Goal: Find specific page/section: Find specific page/section

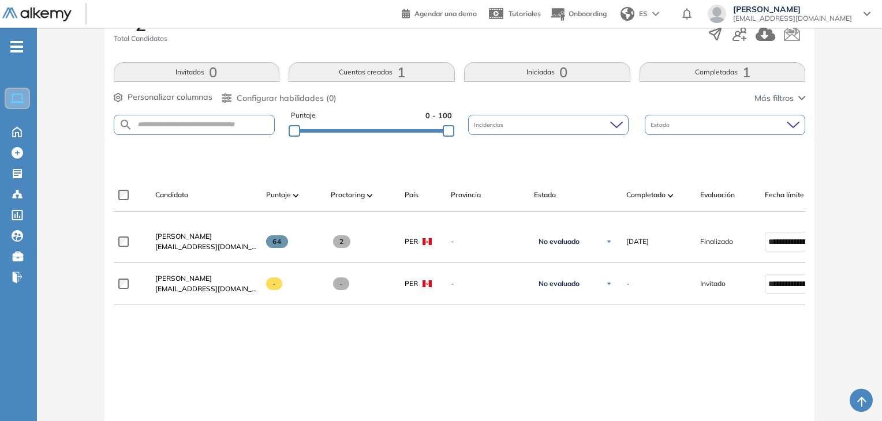
scroll to position [231, 0]
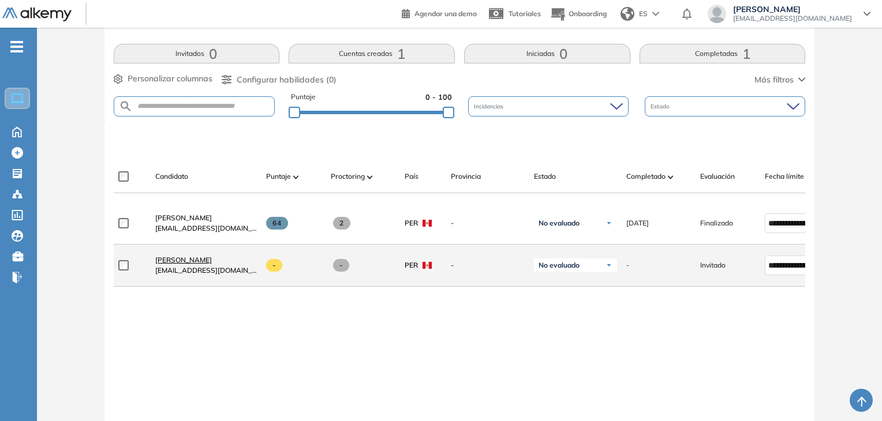
click at [193, 265] on link "[PERSON_NAME]" at bounding box center [206, 260] width 102 height 10
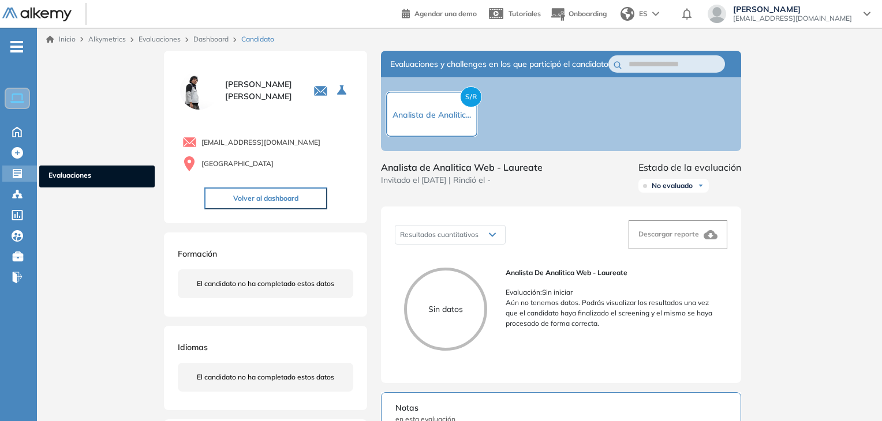
click at [21, 170] on icon at bounding box center [17, 173] width 9 height 9
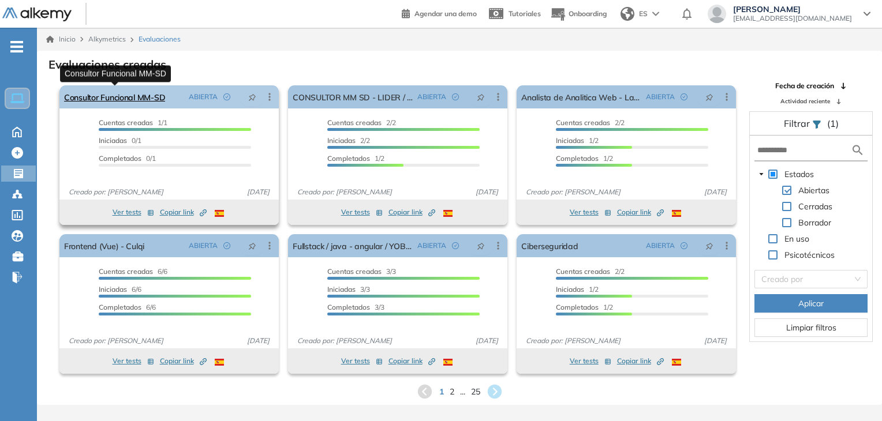
click at [142, 97] on link "Consultor Funcional MM-SD" at bounding box center [114, 96] width 101 height 23
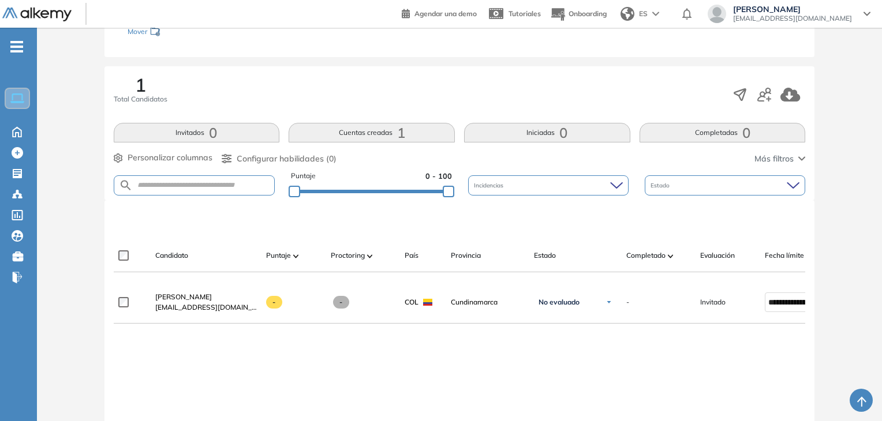
scroll to position [115, 0]
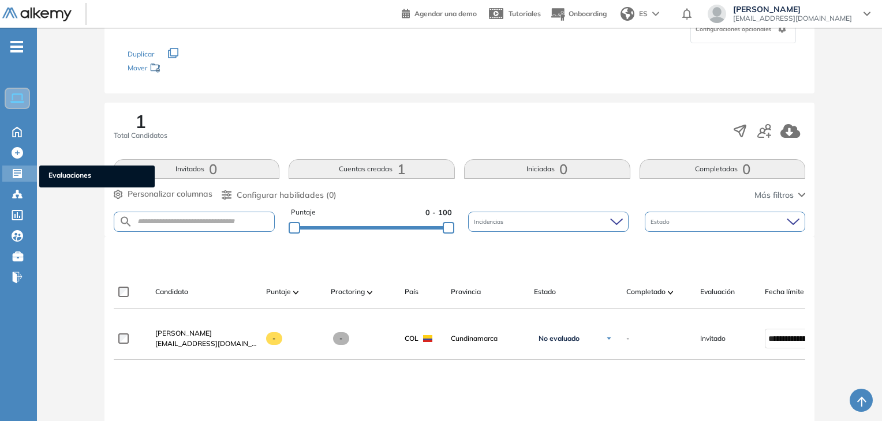
click at [7, 173] on div "Evaluaciones Evaluaciones" at bounding box center [19, 174] width 35 height 16
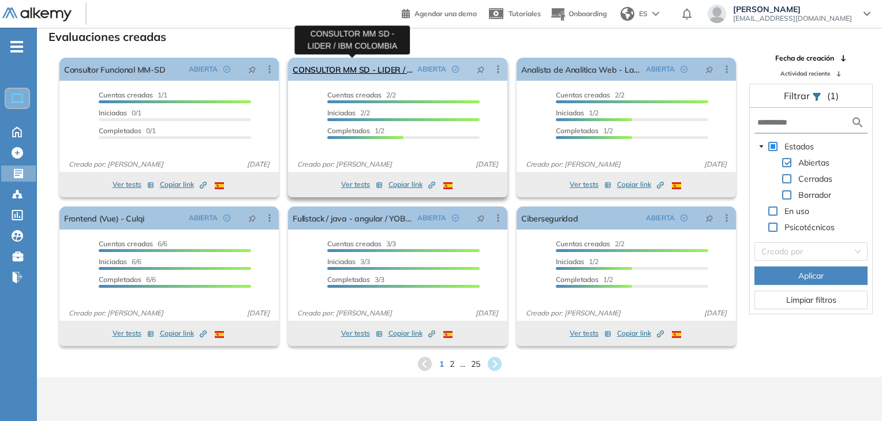
click at [355, 72] on link "CONSULTOR MM SD - LIDER / IBM COLOMBIA" at bounding box center [353, 69] width 120 height 23
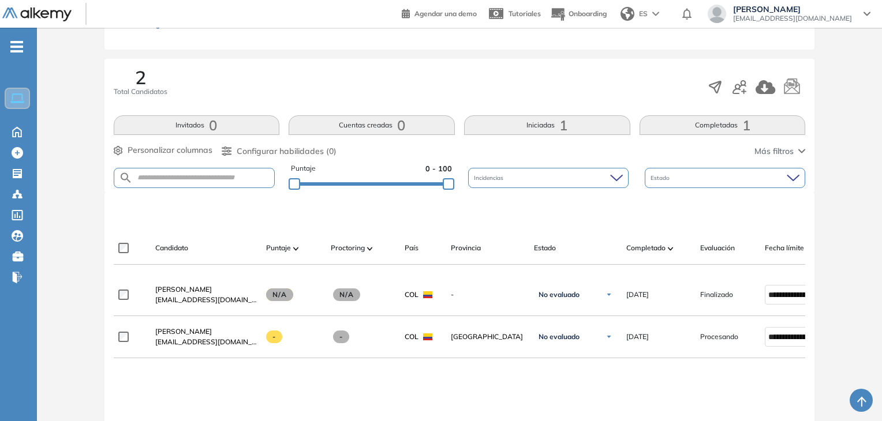
scroll to position [173, 0]
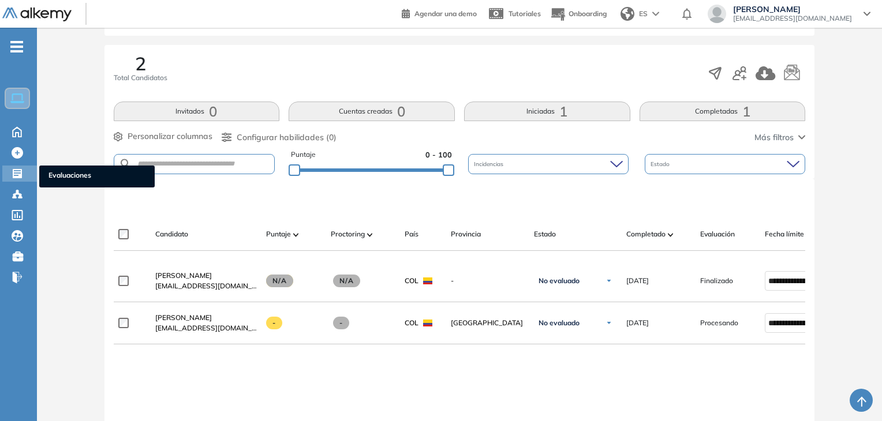
click at [23, 168] on icon at bounding box center [18, 174] width 12 height 12
